Goal: Task Accomplishment & Management: Complete application form

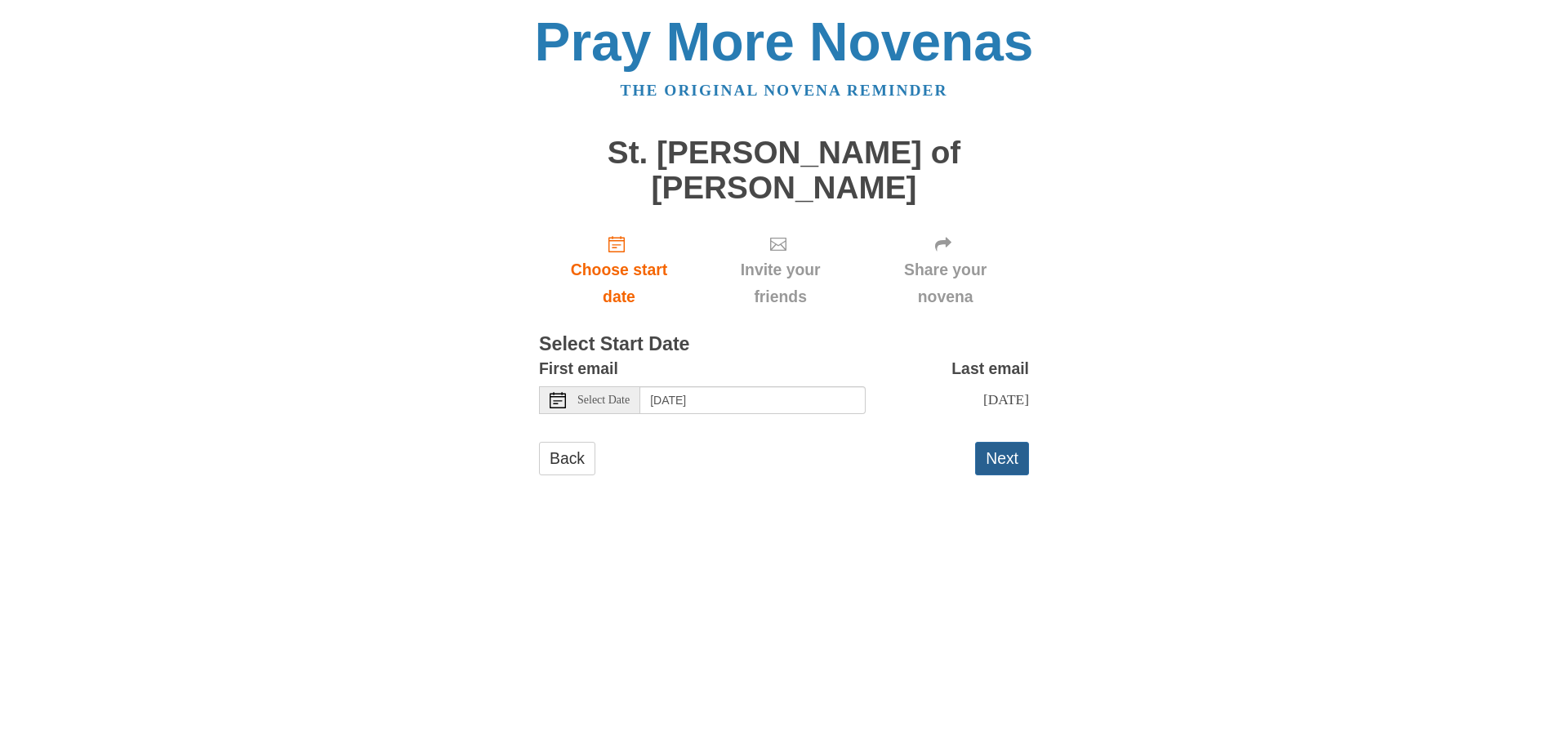
click at [1000, 442] on button "Next" at bounding box center [1001, 458] width 54 height 34
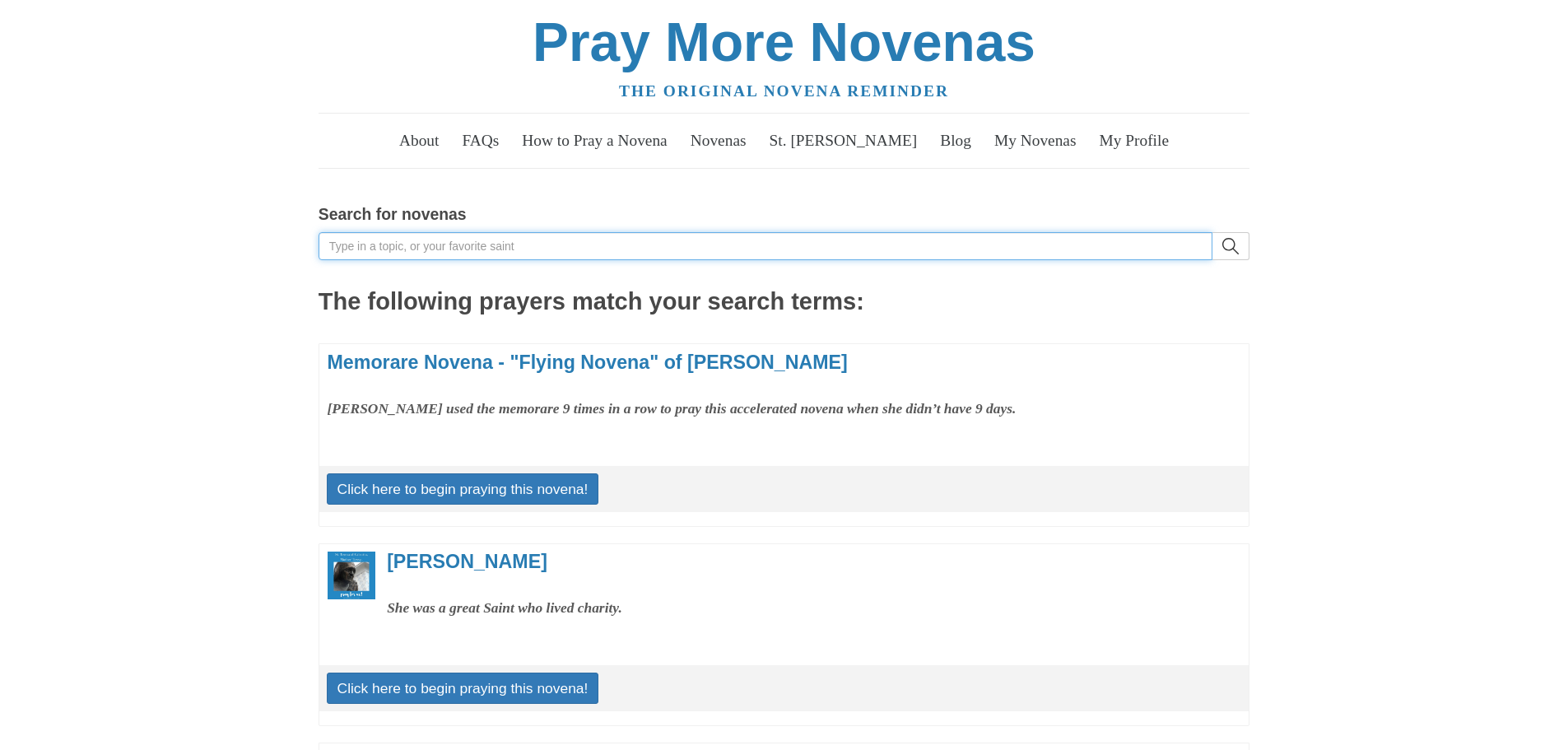
click at [400, 250] on input "Search for novenas" at bounding box center [765, 246] width 894 height 28
type input "ignatius"
click at [1212, 232] on button "search" at bounding box center [1231, 246] width 37 height 28
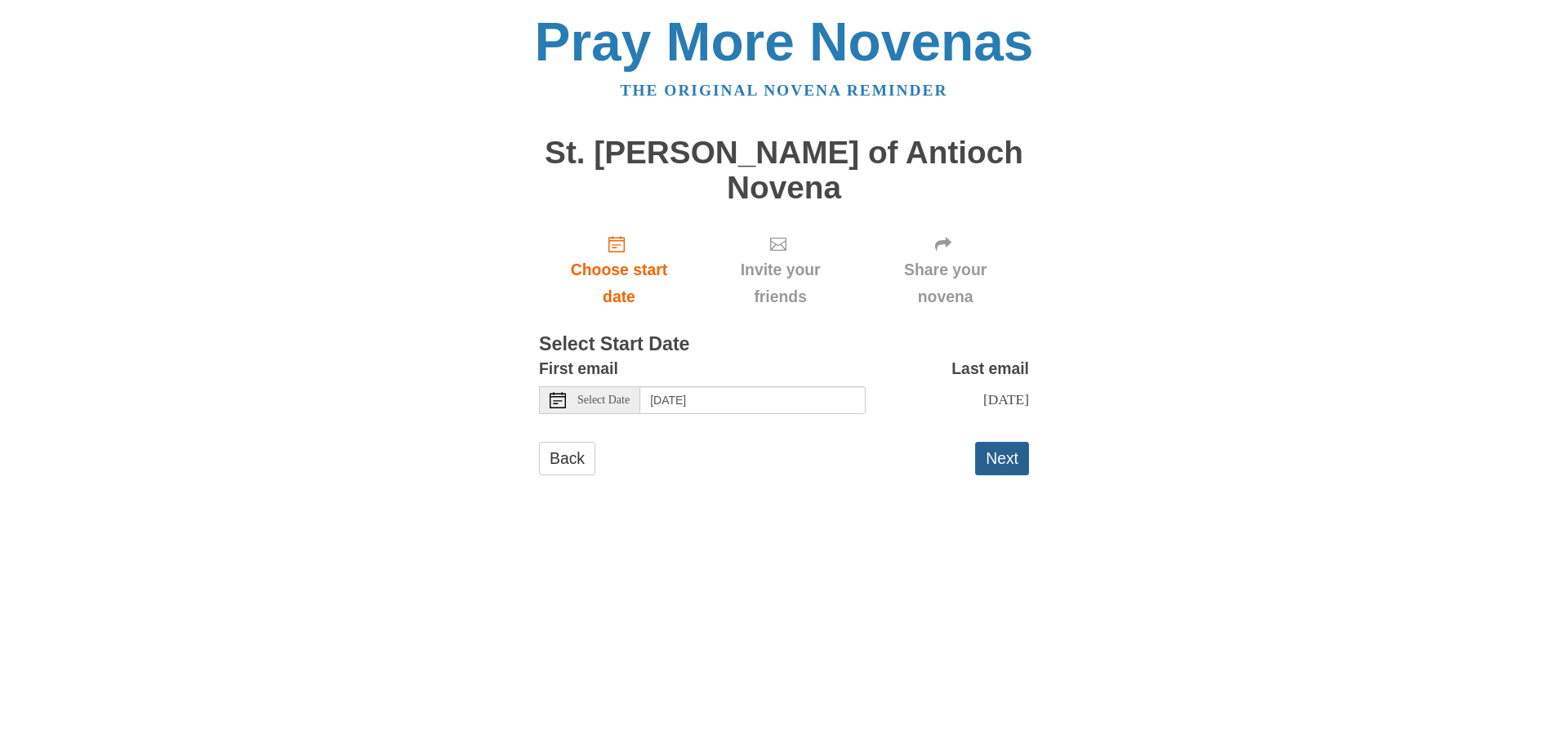
click at [997, 442] on button "Next" at bounding box center [1001, 458] width 54 height 34
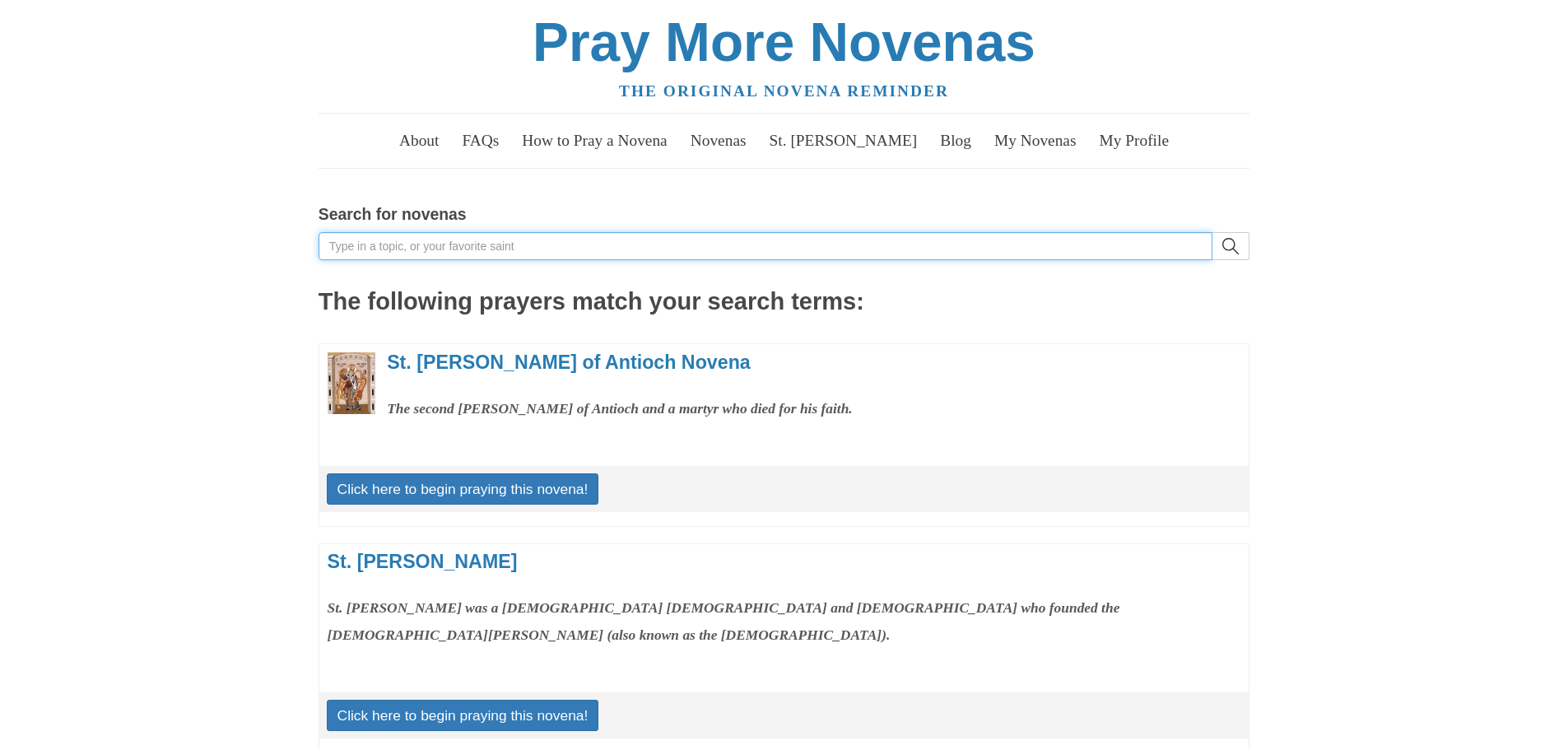
click at [374, 241] on input "Search for novenas" at bounding box center [765, 246] width 894 height 28
type input "luke"
click at [1212, 232] on button "search" at bounding box center [1231, 246] width 37 height 28
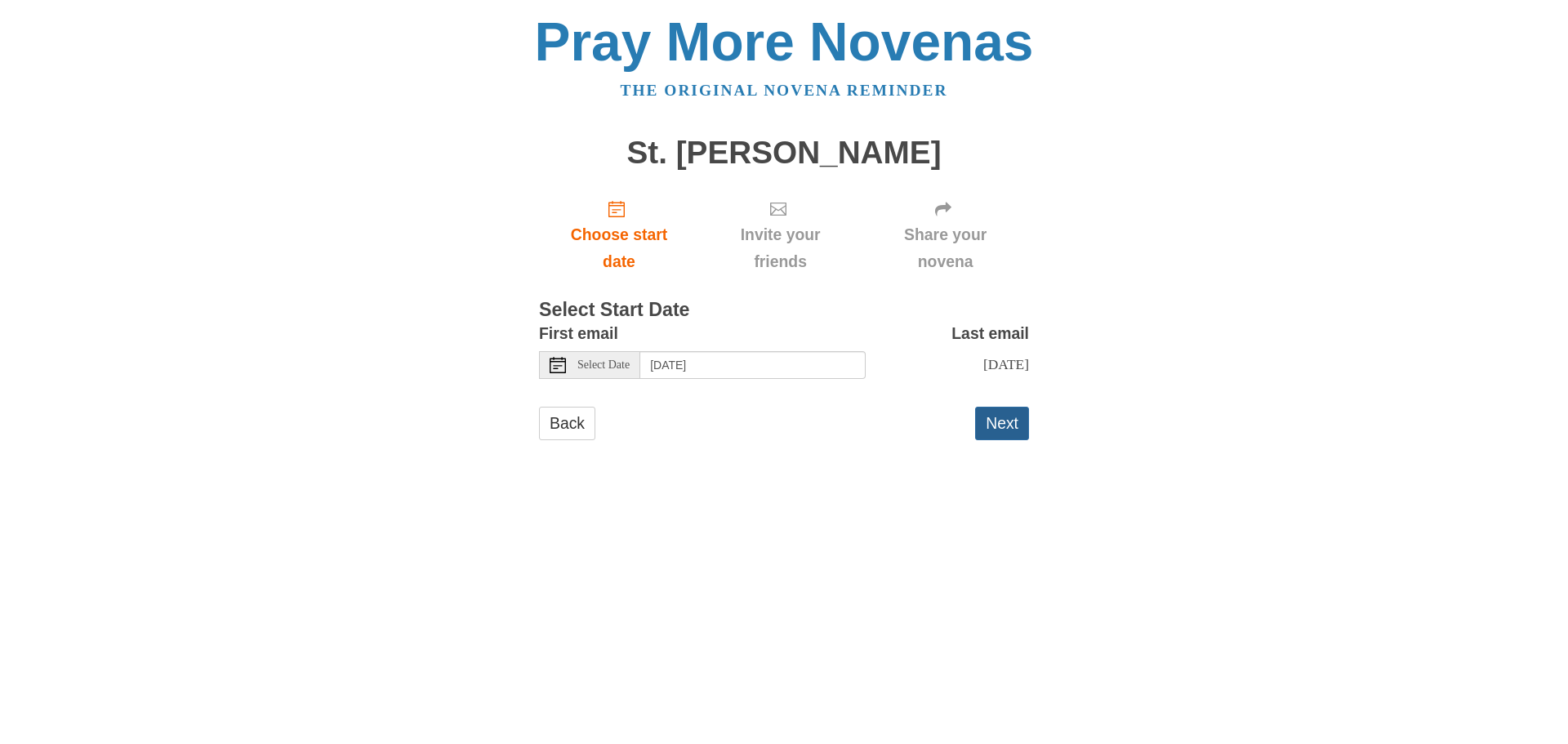
click at [998, 437] on button "Next" at bounding box center [1001, 423] width 54 height 34
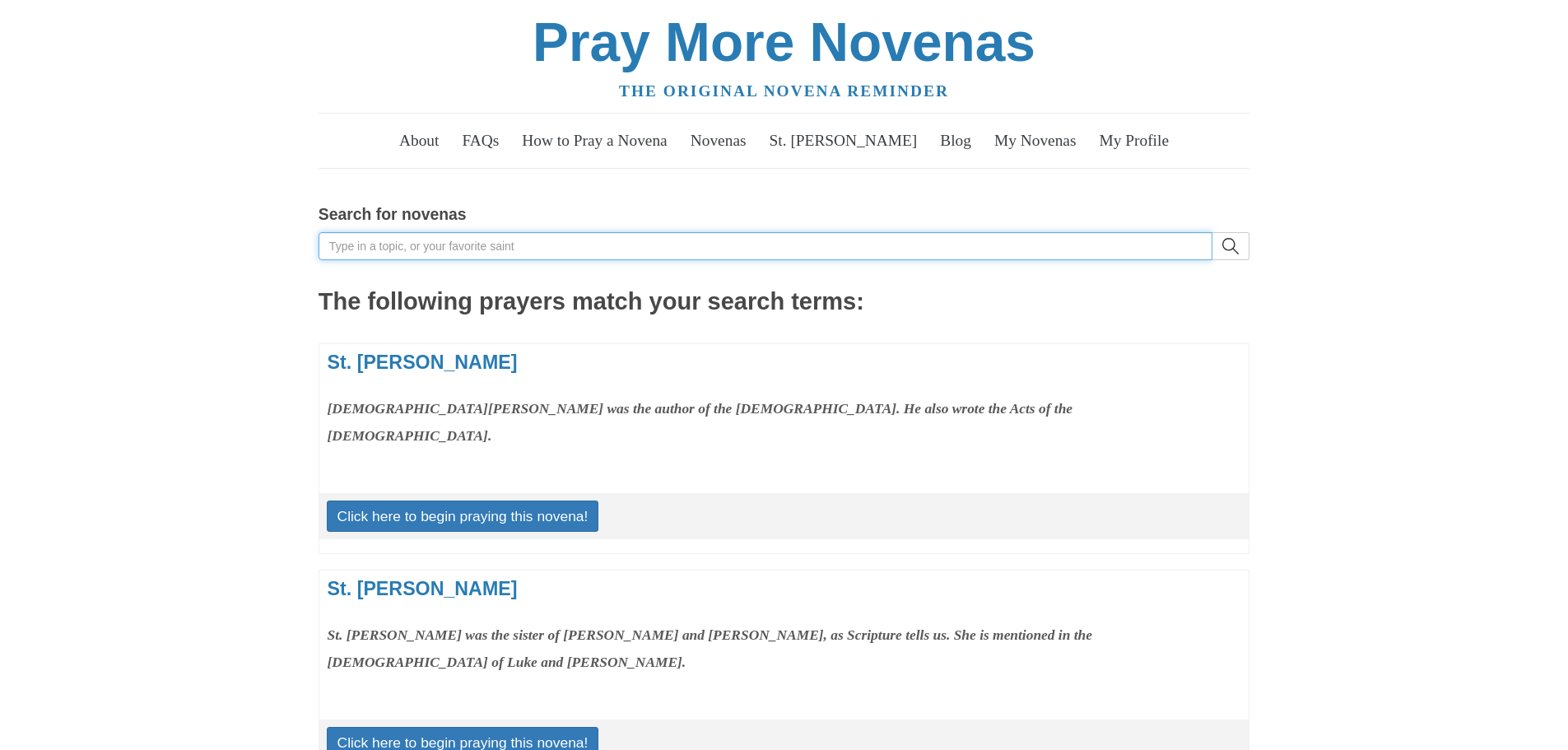
click at [367, 246] on input "Search for novenas" at bounding box center [765, 246] width 894 height 28
type input "paul of the cross"
click at [1212, 232] on button "search" at bounding box center [1231, 246] width 37 height 28
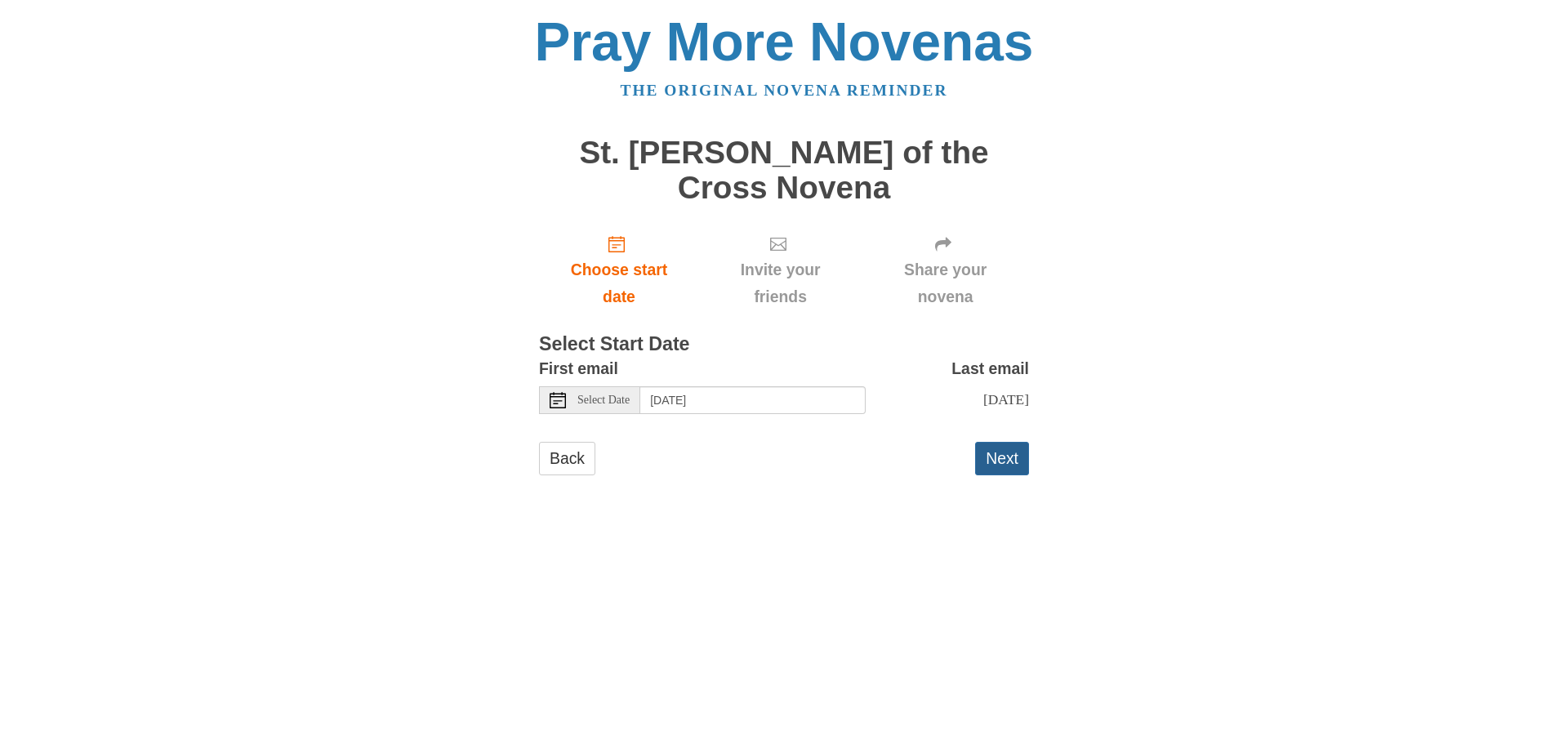
click at [987, 442] on button "Next" at bounding box center [1001, 458] width 54 height 34
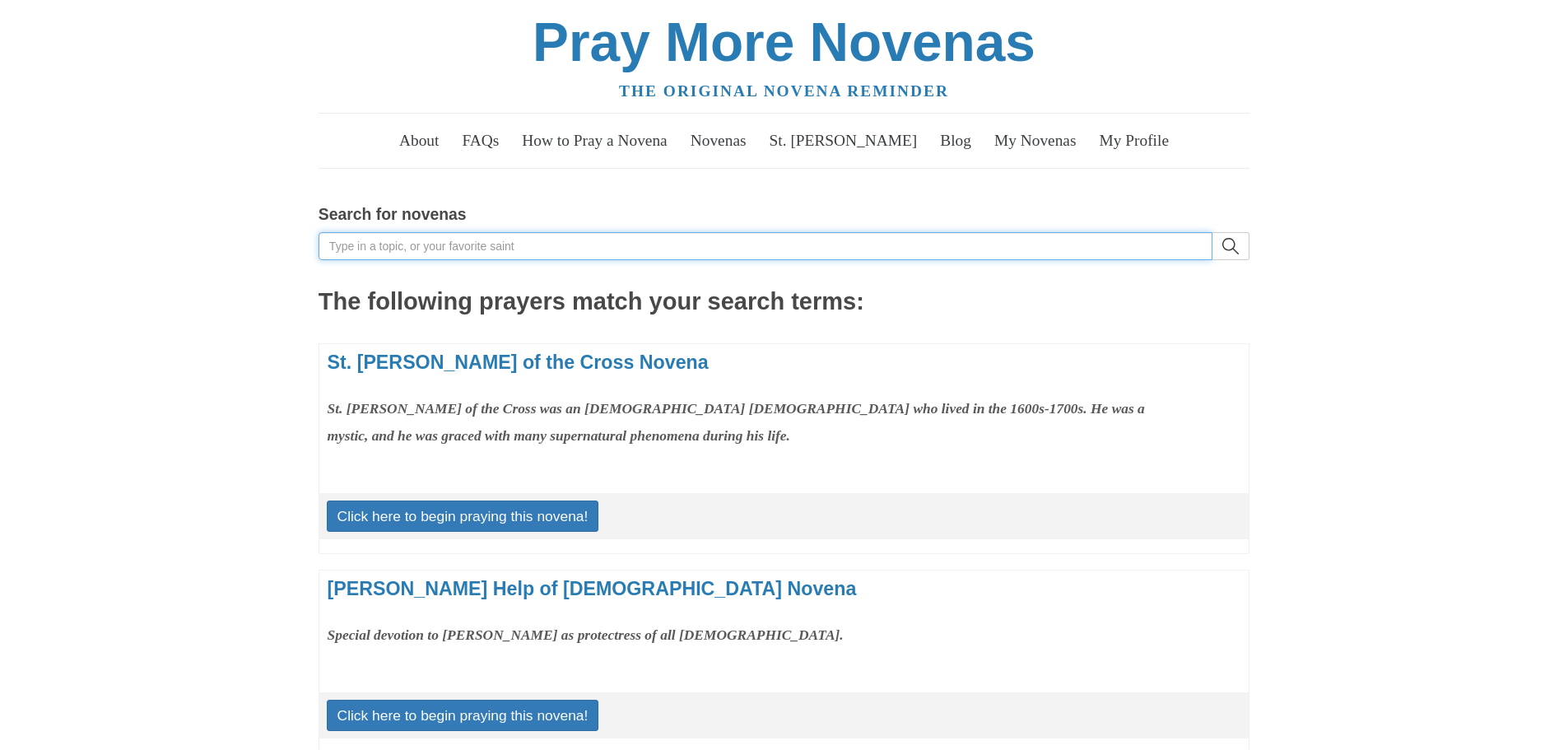
click at [430, 254] on input "Search for novenas" at bounding box center [765, 246] width 894 height 28
type input "joh paul II"
click at [1212, 232] on button "search" at bounding box center [1231, 246] width 37 height 28
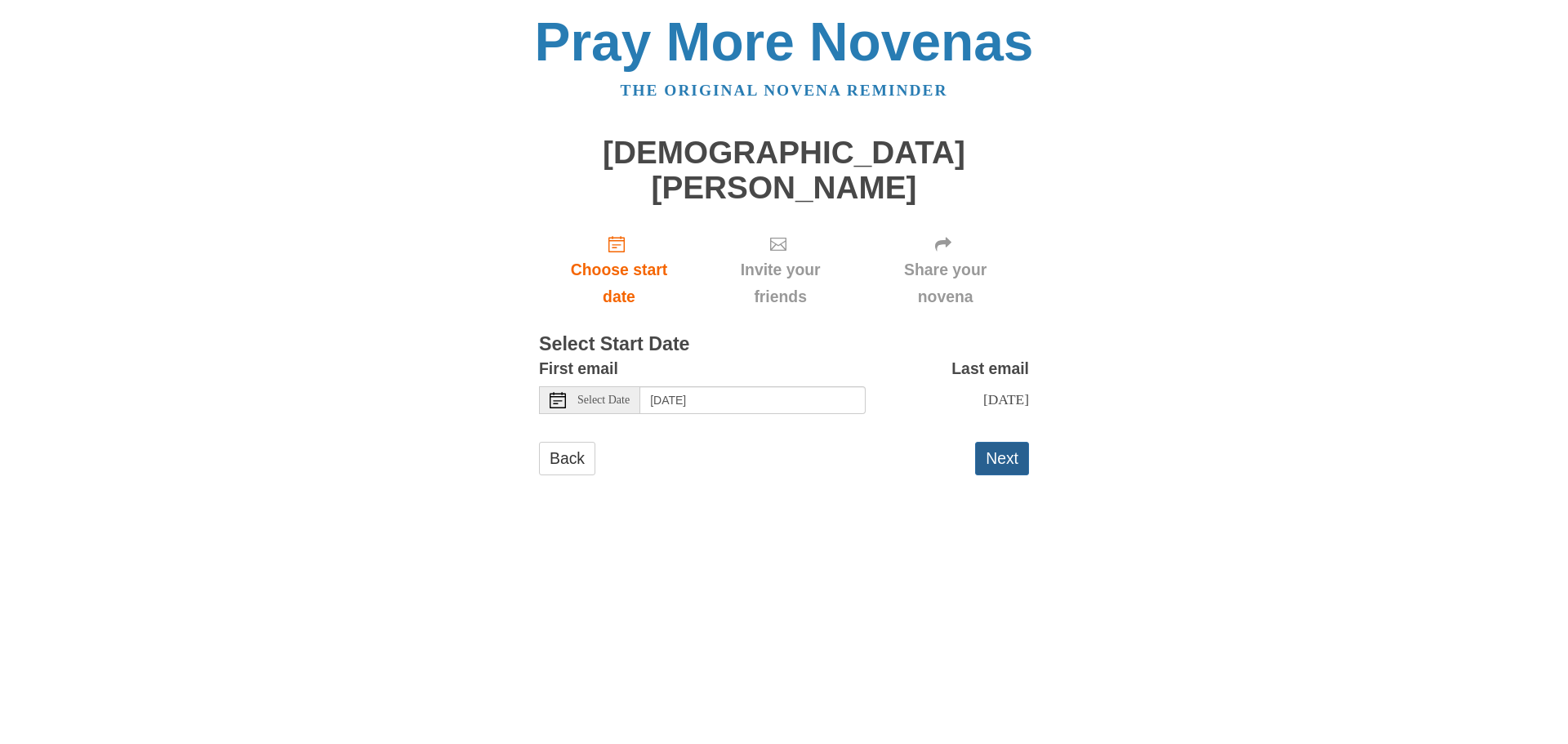
click at [1000, 446] on button "Next" at bounding box center [1001, 458] width 54 height 34
